Goal: Task Accomplishment & Management: Use online tool/utility

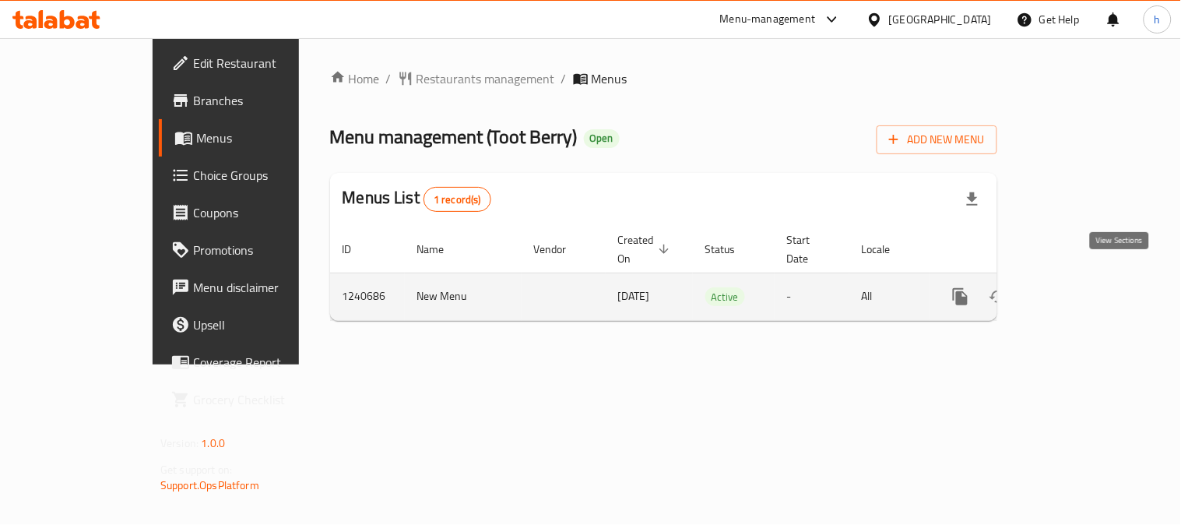
click at [1092, 280] on link "enhanced table" at bounding box center [1072, 296] width 37 height 37
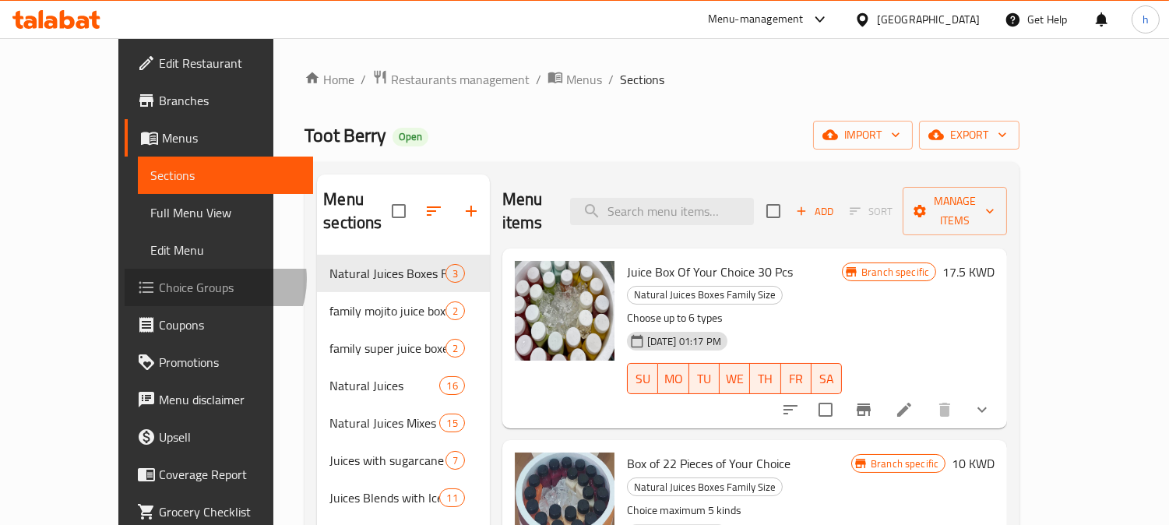
click at [159, 279] on span "Choice Groups" at bounding box center [230, 287] width 142 height 19
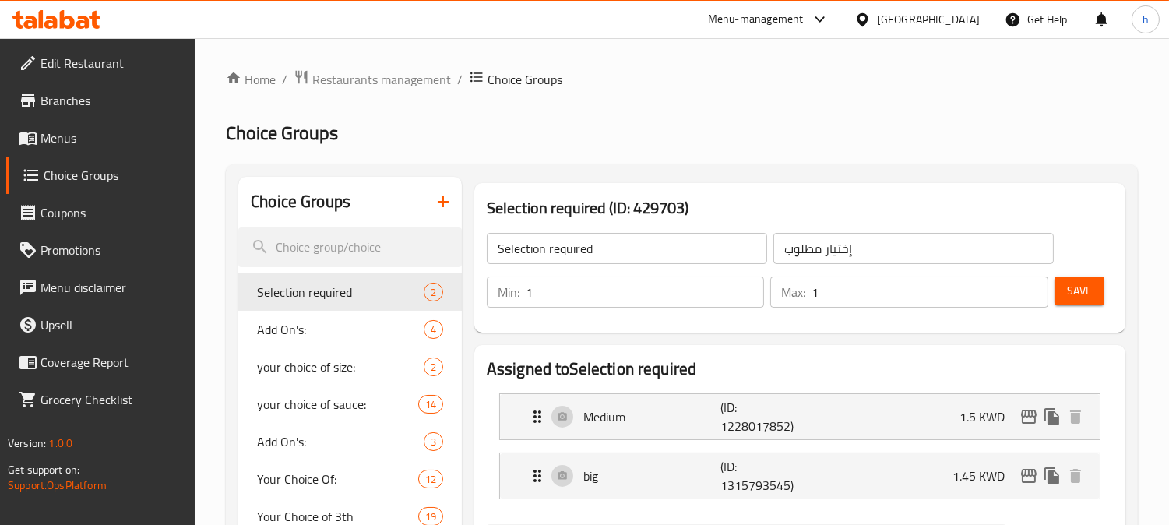
click at [304, 335] on div at bounding box center [584, 262] width 1169 height 525
click at [281, 327] on span "Add On's:" at bounding box center [317, 329] width 120 height 19
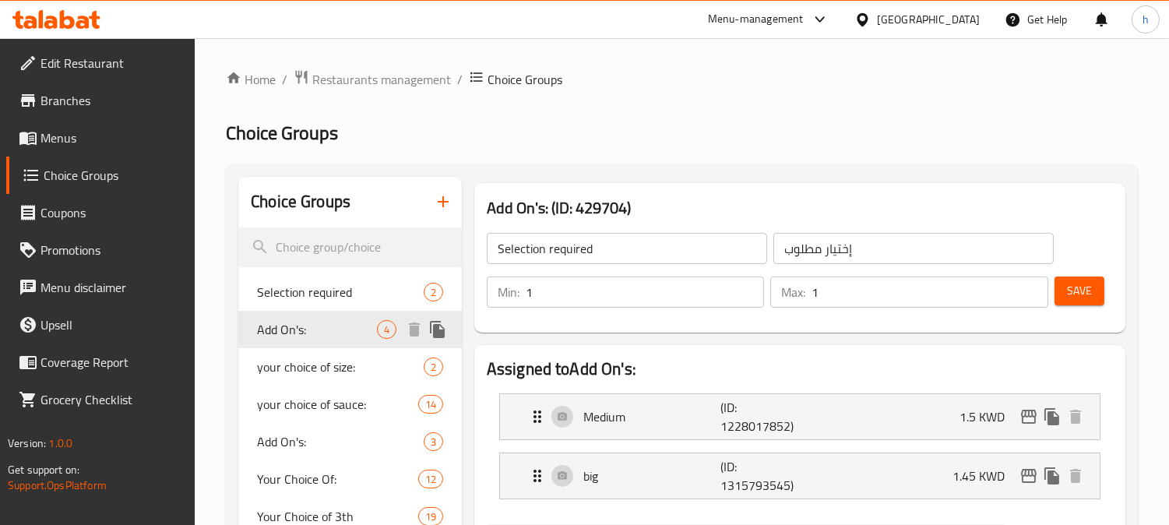
type input "Add On's:"
type input "الإضافات:"
type input "0"
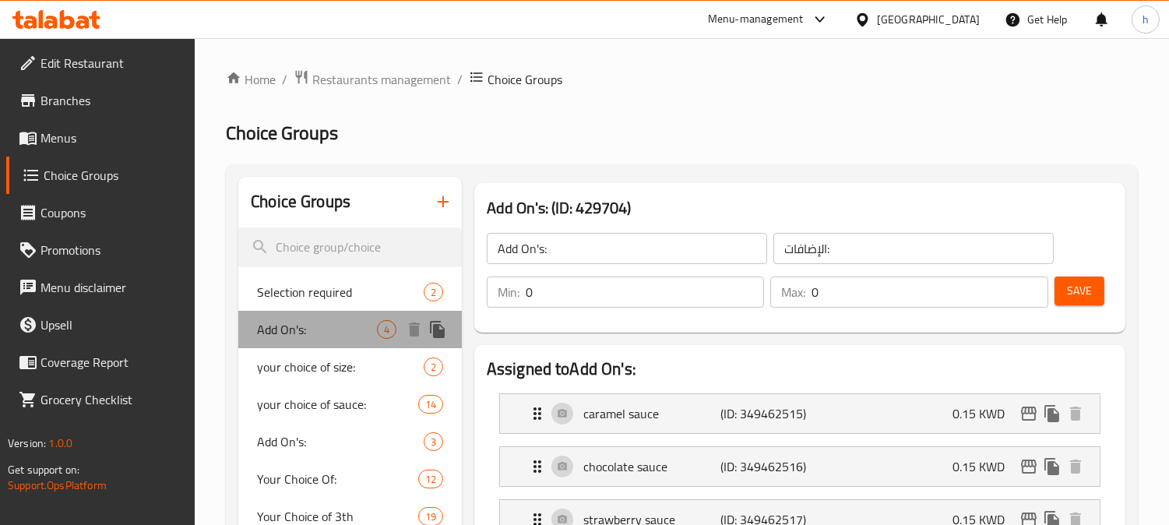
click at [271, 336] on span "Add On's:" at bounding box center [317, 329] width 120 height 19
